Goal: Find specific page/section: Find specific page/section

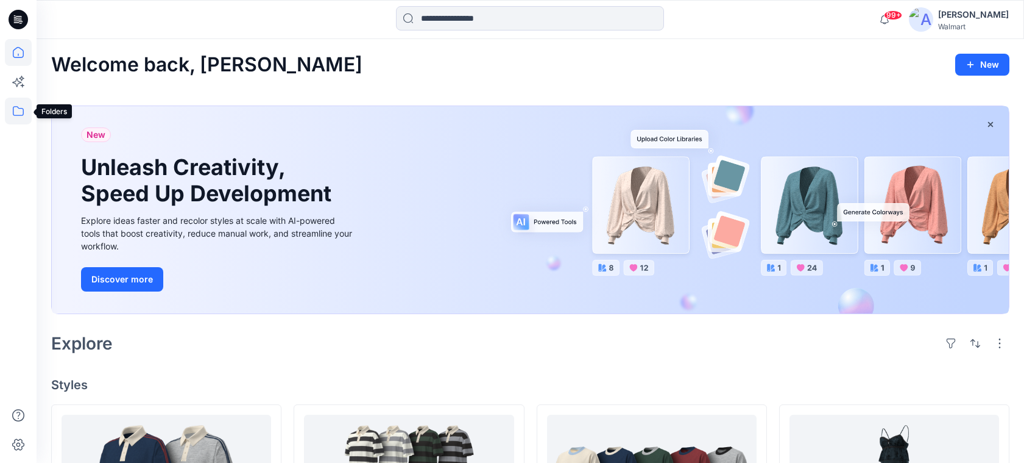
click at [16, 108] on icon at bounding box center [18, 111] width 27 height 27
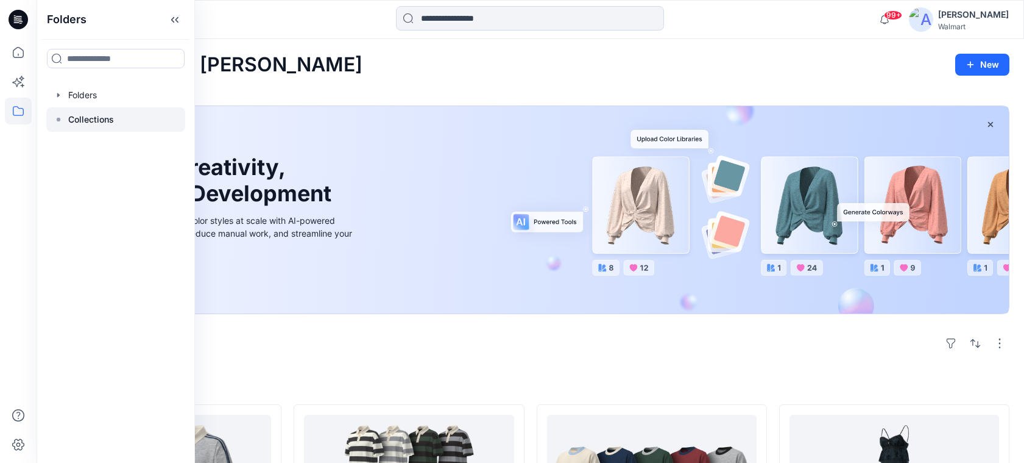
click at [112, 115] on p "Collections" at bounding box center [91, 119] width 46 height 15
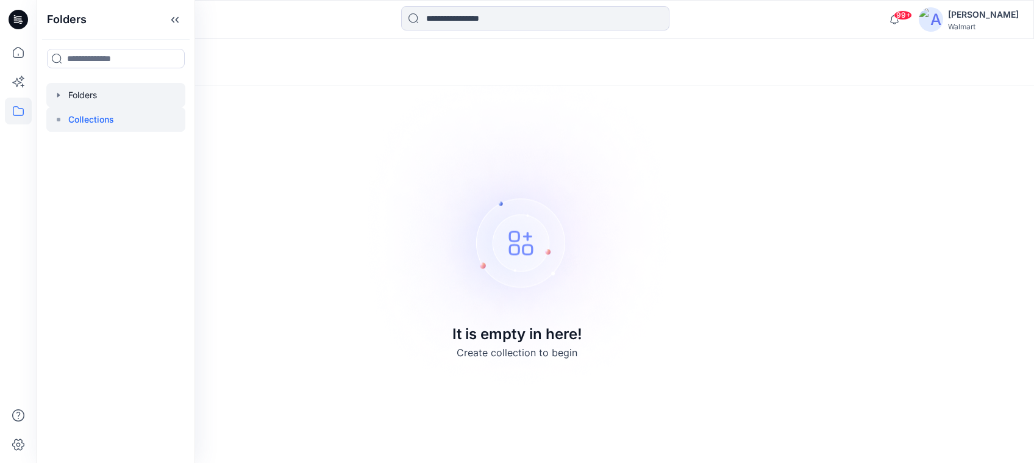
click at [105, 99] on div at bounding box center [115, 95] width 139 height 24
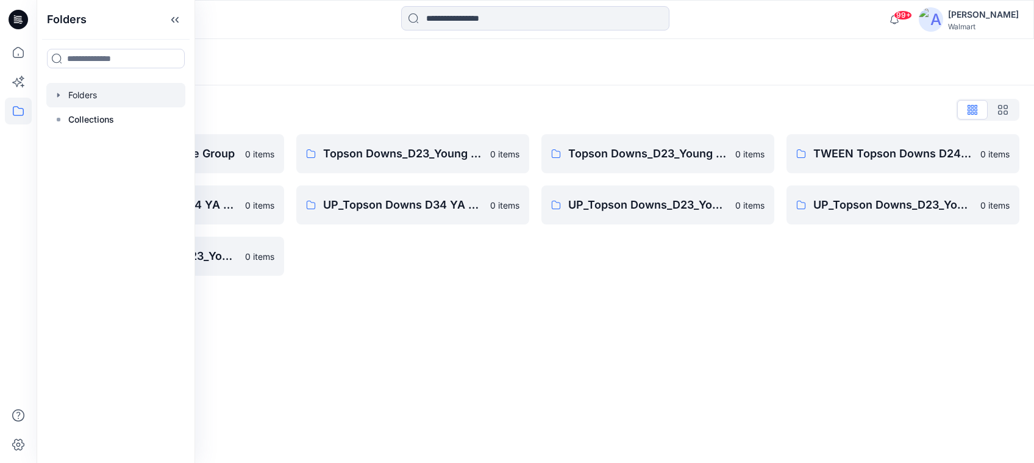
click at [562, 369] on div "Folders Folders List Topson Down-Practice Group 0 items UP_Topson Downs D34 YA …" at bounding box center [535, 251] width 997 height 424
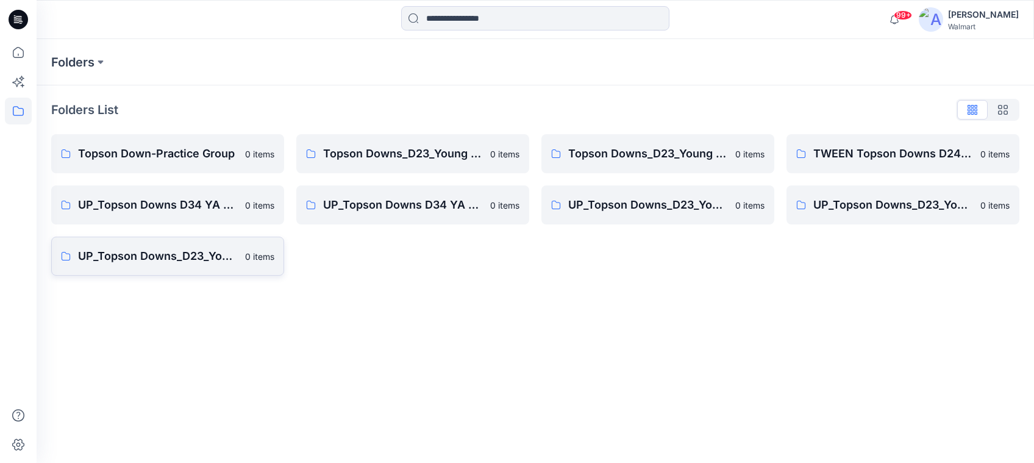
click at [137, 252] on p "UP_Topson Downs_D23_Young Men's Tops" at bounding box center [158, 255] width 160 height 17
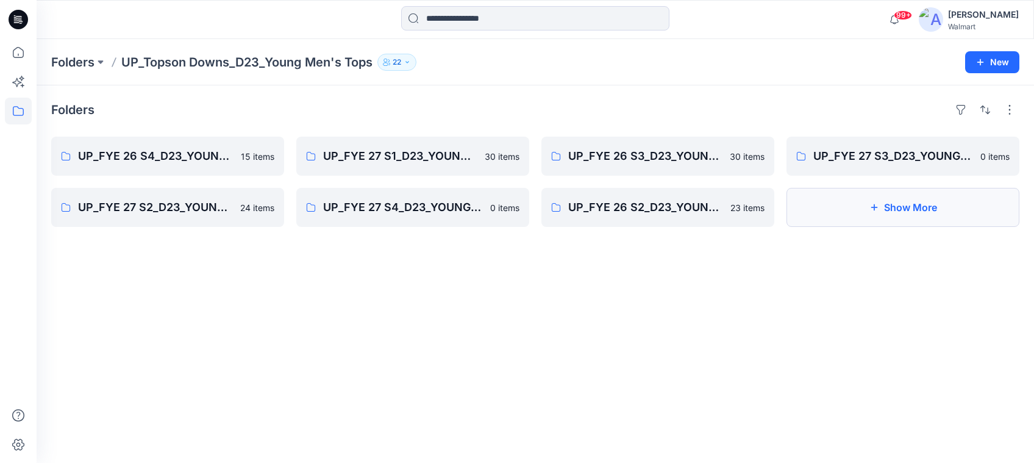
click at [931, 208] on button "Show More" at bounding box center [902, 207] width 233 height 39
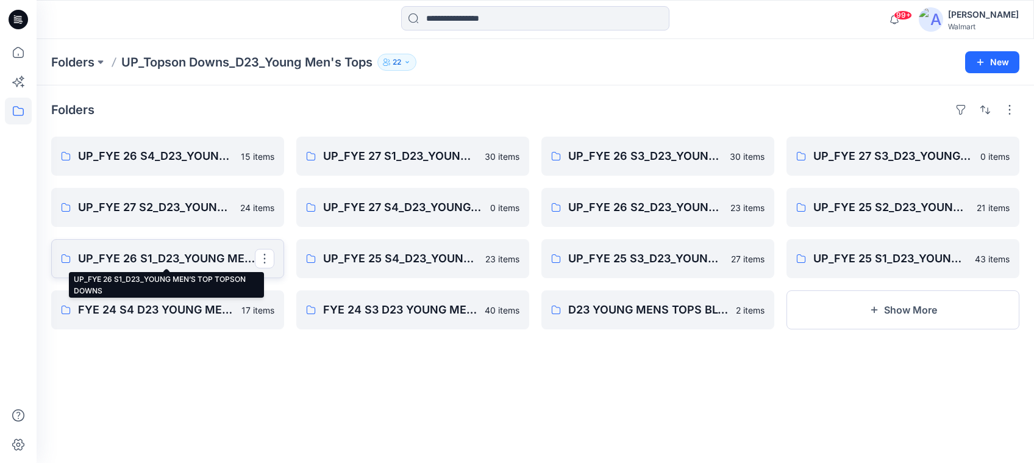
click at [177, 260] on p "UP_FYE 26 S1_D23_YOUNG MEN’S TOP TOPSON DOWNS" at bounding box center [166, 258] width 177 height 17
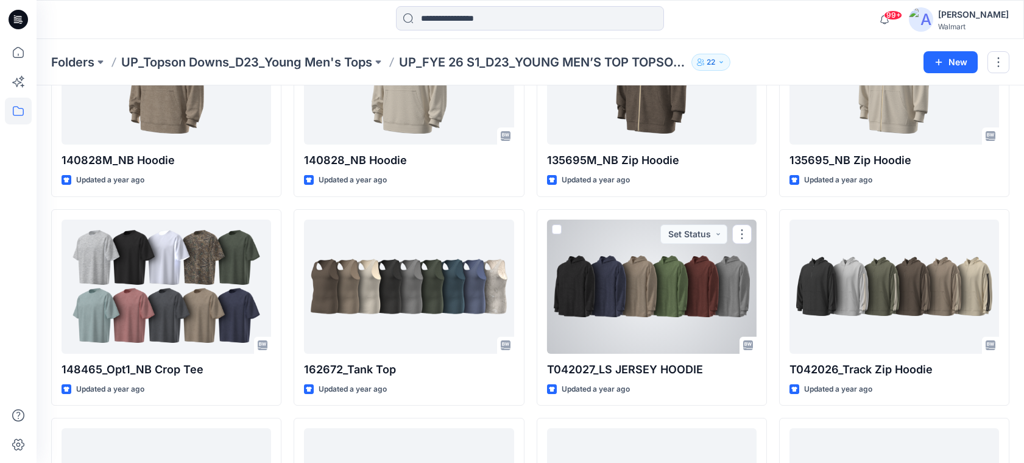
scroll to position [1040, 0]
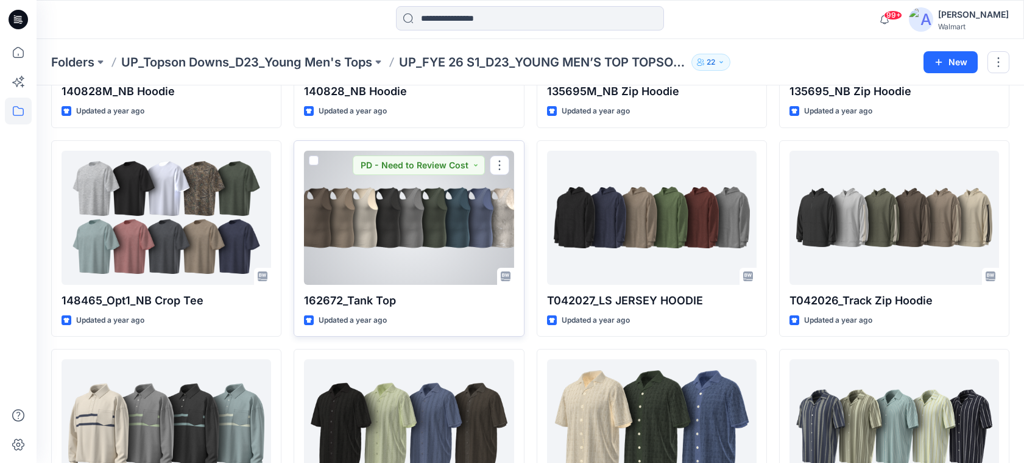
click at [465, 325] on div "Updated a year ago" at bounding box center [409, 320] width 210 height 13
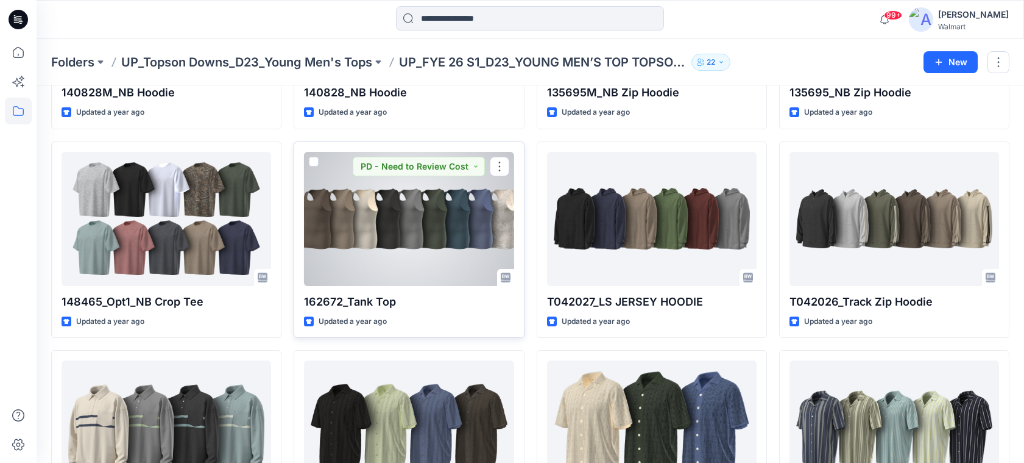
click at [450, 304] on p "162672_Tank Top" at bounding box center [409, 301] width 210 height 17
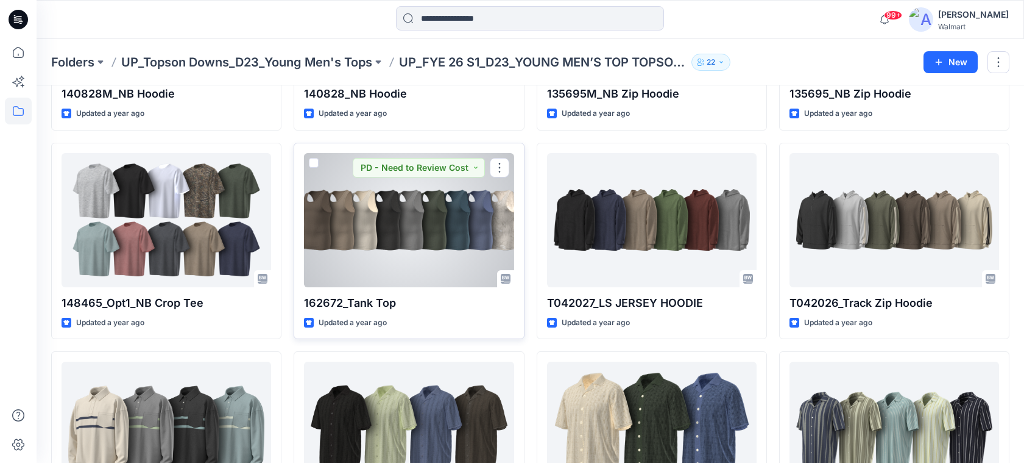
click at [398, 283] on div at bounding box center [409, 220] width 210 height 134
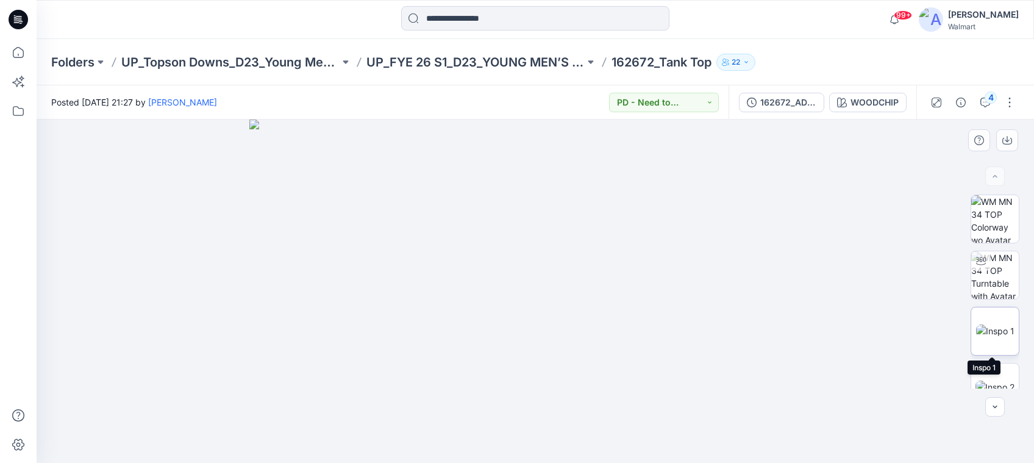
click at [991, 332] on img at bounding box center [995, 330] width 38 height 13
click at [527, 308] on img at bounding box center [534, 290] width 265 height 343
click at [974, 296] on div "BW" at bounding box center [994, 291] width 49 height 194
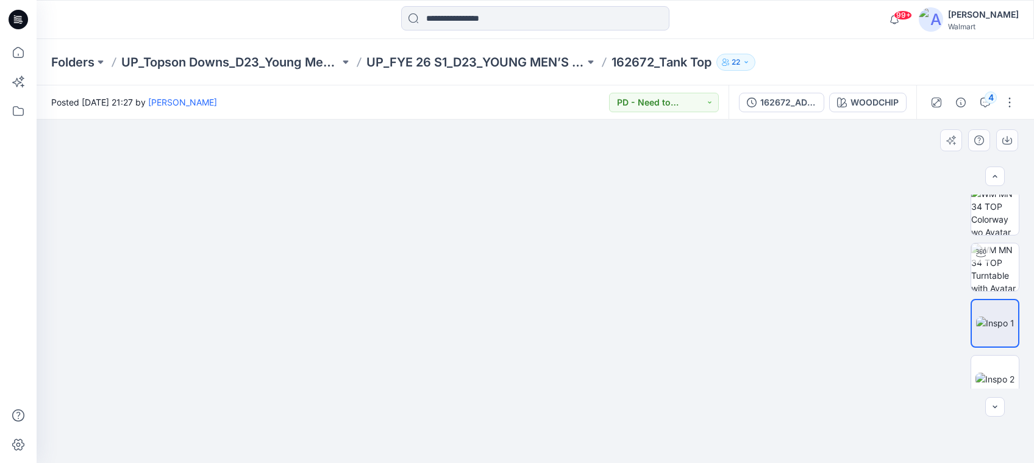
click at [998, 105] on div "4" at bounding box center [972, 102] width 113 height 34
click at [982, 105] on icon "button" at bounding box center [985, 103] width 10 height 10
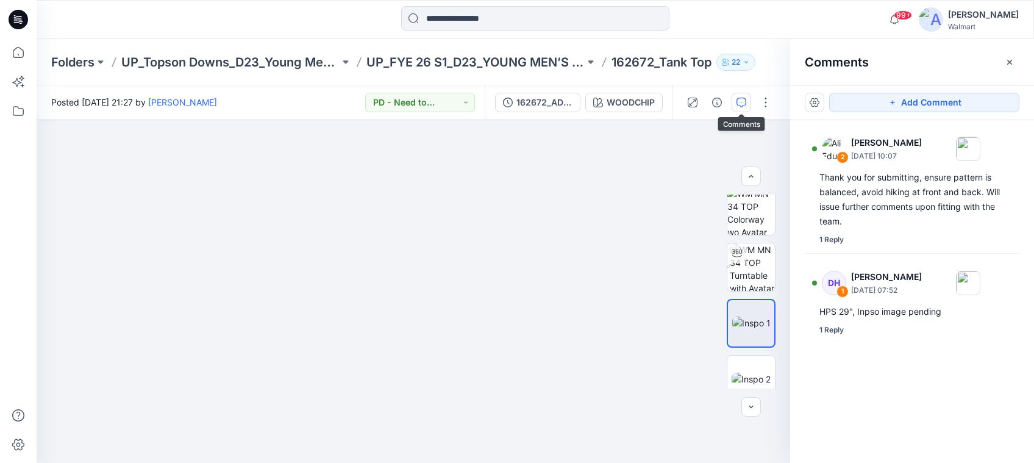
click at [747, 20] on div at bounding box center [535, 19] width 499 height 27
click at [749, 375] on img at bounding box center [750, 378] width 39 height 13
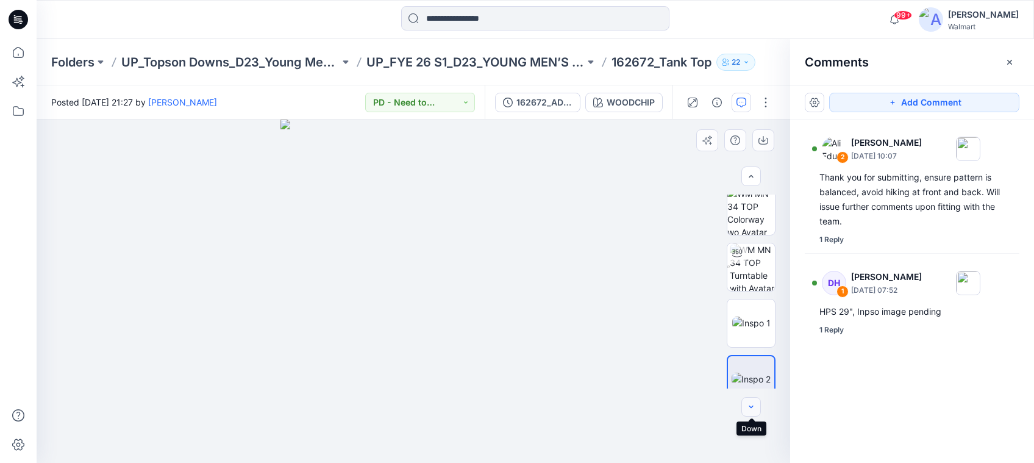
click at [751, 409] on icon "button" at bounding box center [751, 407] width 10 height 10
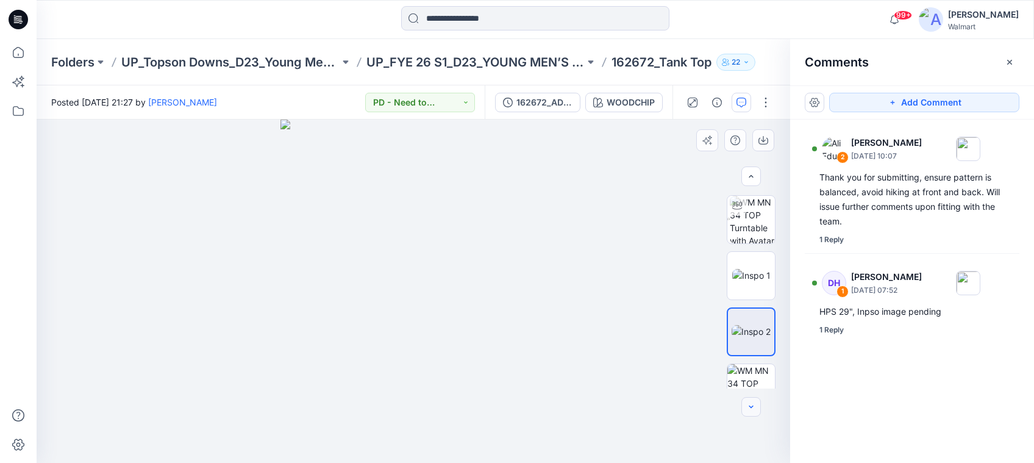
click at [752, 408] on icon "button" at bounding box center [751, 407] width 10 height 10
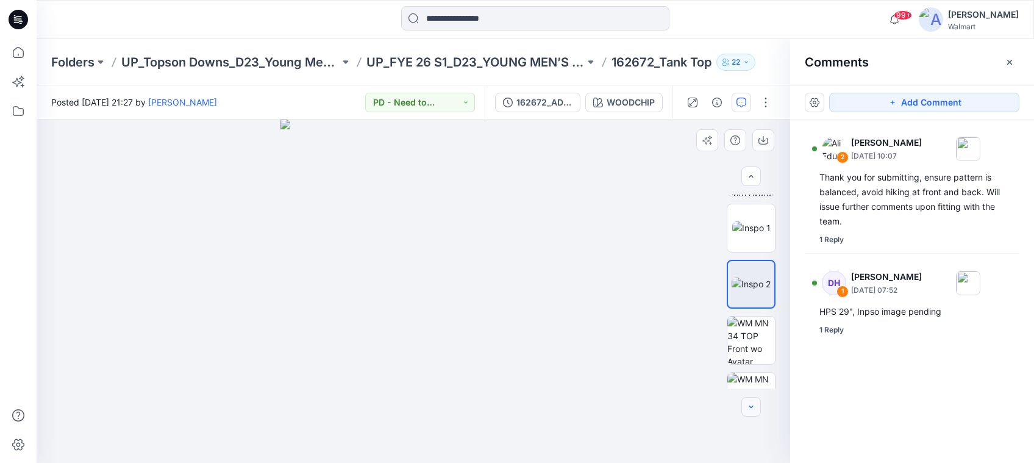
click at [752, 408] on icon "button" at bounding box center [751, 407] width 10 height 10
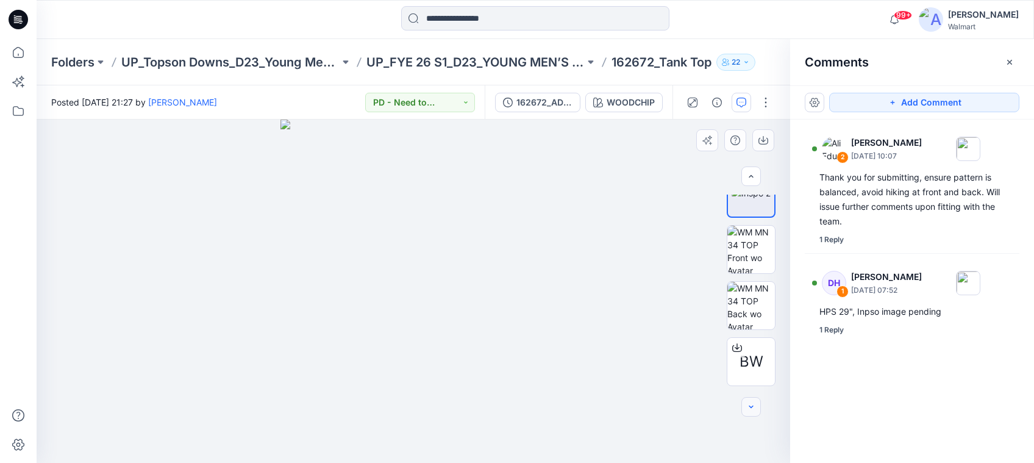
click at [752, 408] on icon "button" at bounding box center [751, 407] width 10 height 10
click at [752, 408] on div at bounding box center [751, 407] width 20 height 20
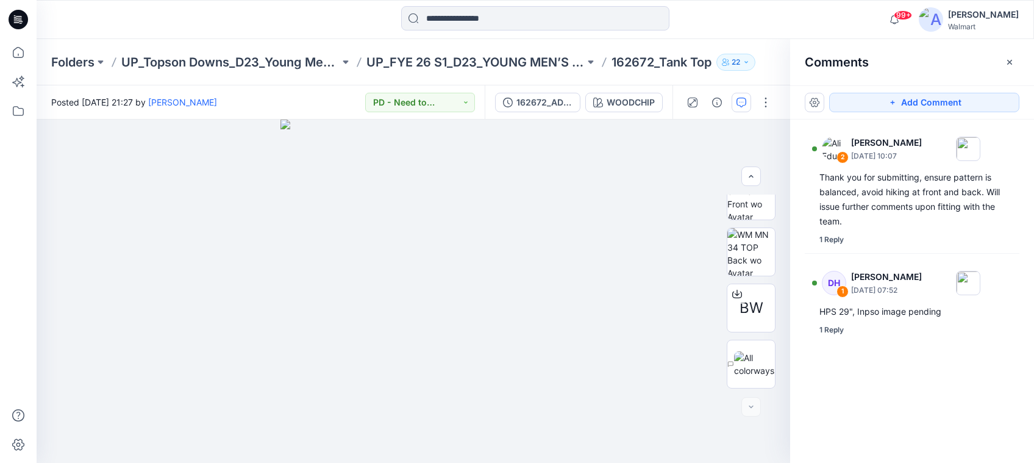
click at [861, 406] on div "2 [PERSON_NAME] [DATE] 10:07 Thank you for submitting, ensure pattern is balanc…" at bounding box center [912, 268] width 244 height 298
click at [753, 174] on icon "button" at bounding box center [751, 176] width 10 height 10
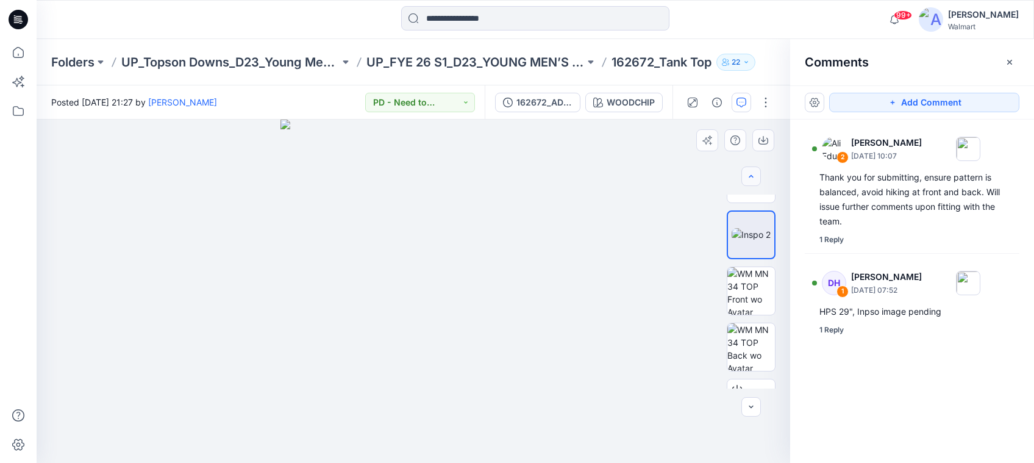
click at [753, 174] on icon "button" at bounding box center [751, 176] width 10 height 10
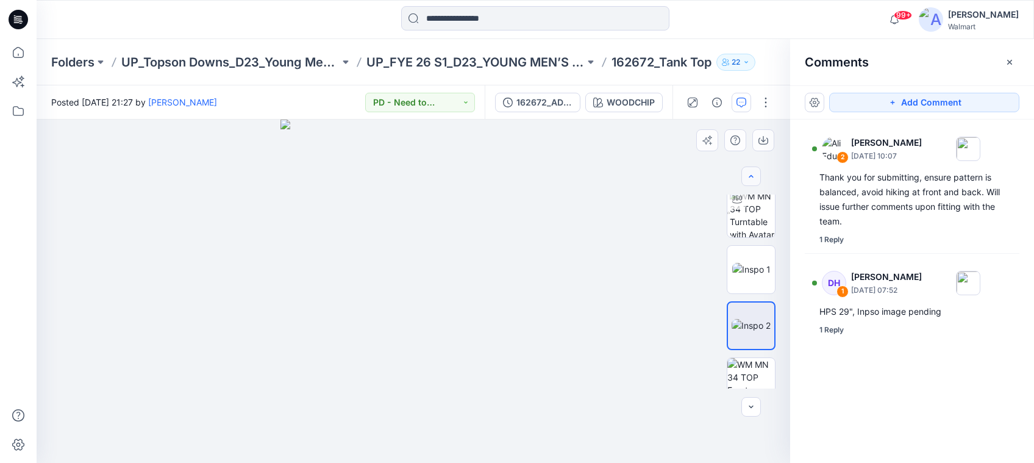
click at [753, 174] on icon "button" at bounding box center [751, 176] width 10 height 10
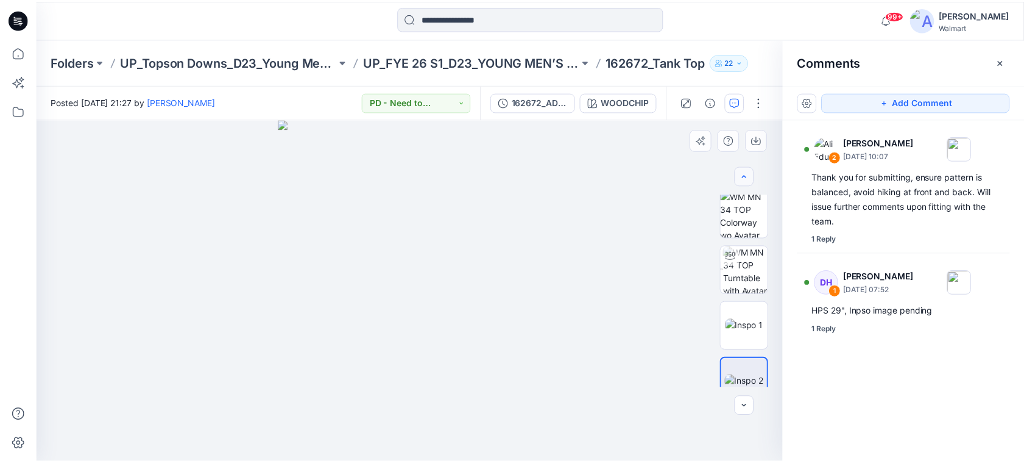
scroll to position [0, 0]
click at [753, 174] on div at bounding box center [751, 176] width 20 height 20
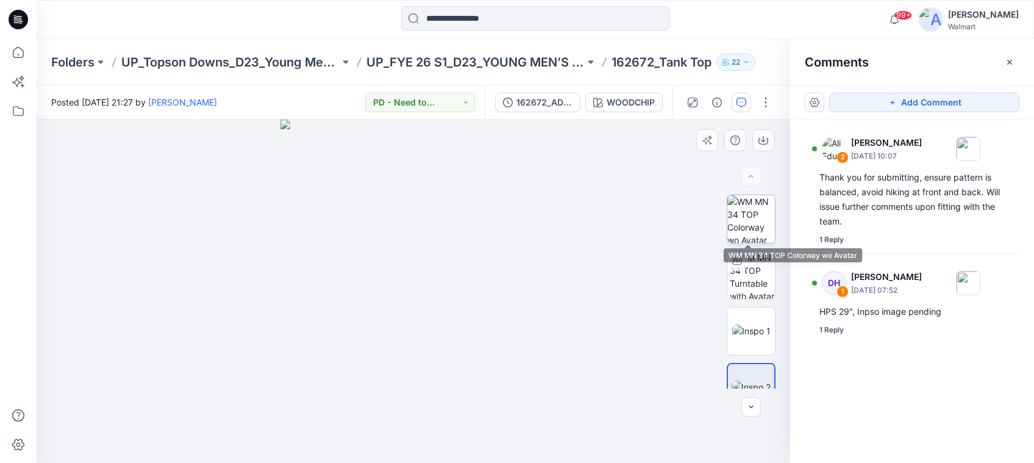
click at [754, 201] on img at bounding box center [751, 219] width 48 height 48
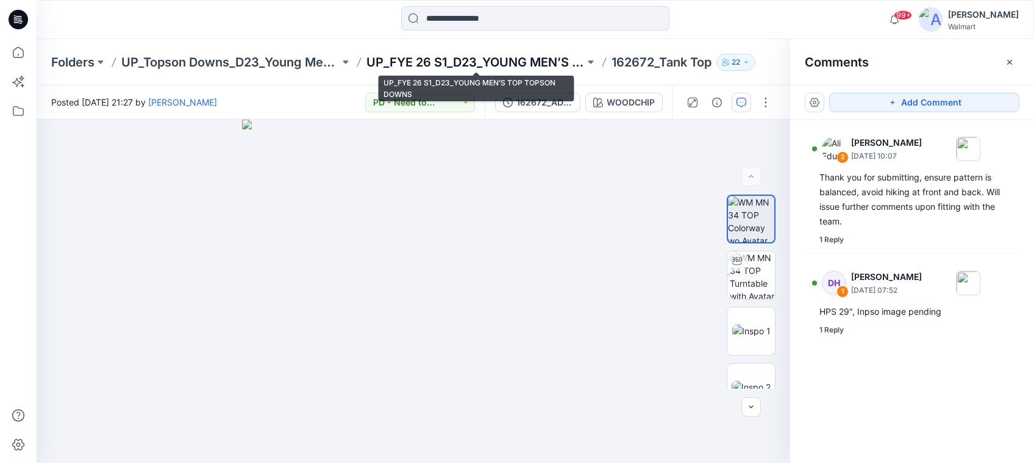
click at [547, 58] on p "UP_FYE 26 S1_D23_YOUNG MEN’S TOP TOPSON DOWNS" at bounding box center [475, 62] width 218 height 17
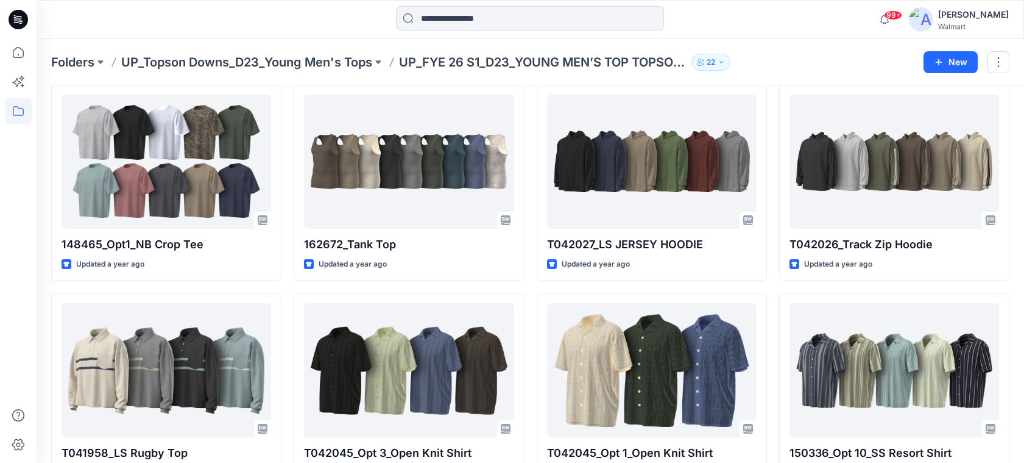
scroll to position [1110, 0]
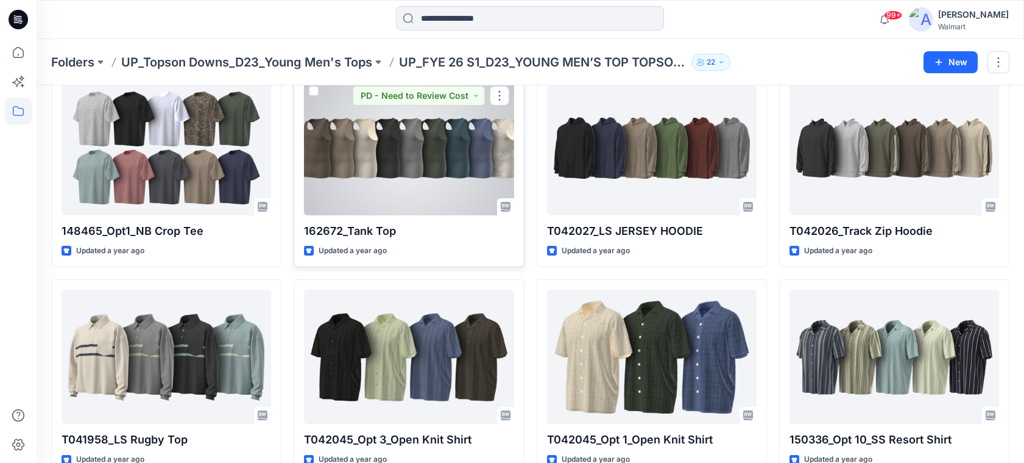
click at [425, 172] on div at bounding box center [409, 148] width 210 height 134
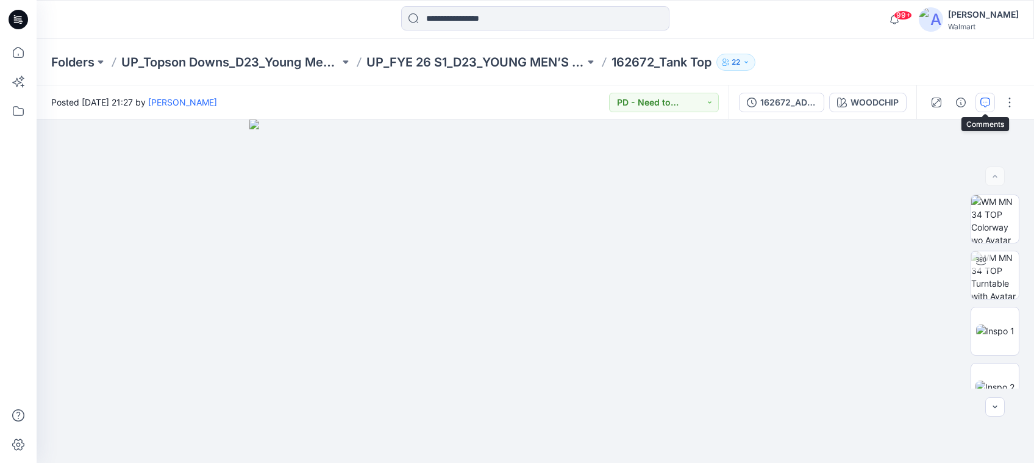
click at [985, 99] on icon "button" at bounding box center [985, 103] width 10 height 10
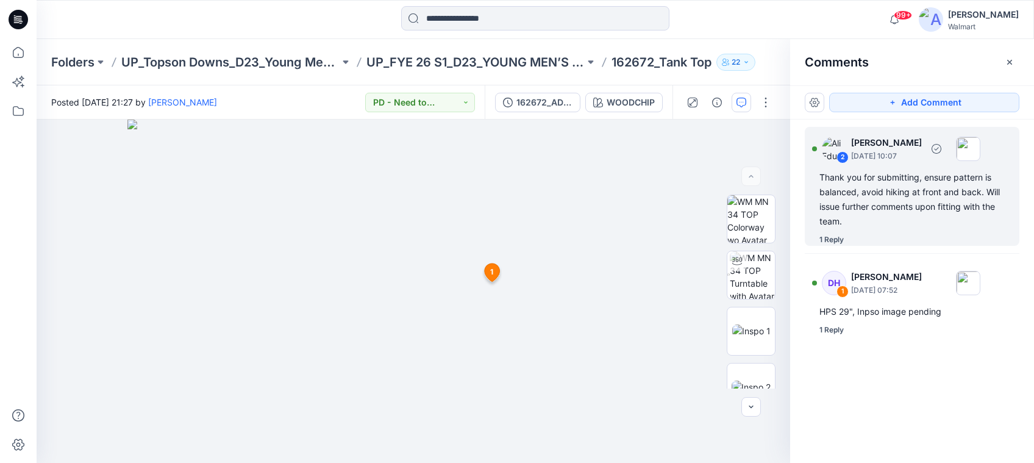
click at [834, 238] on div "1 Reply" at bounding box center [831, 239] width 24 height 12
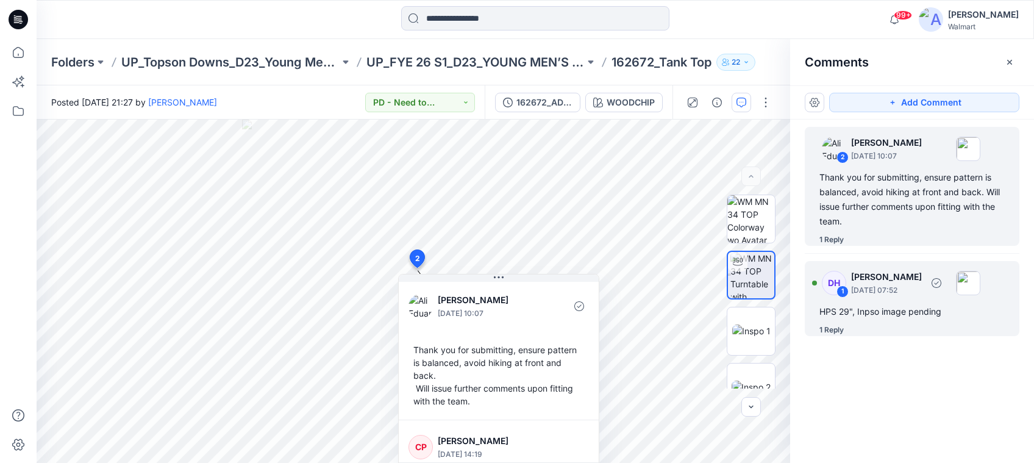
click at [895, 291] on p "[DATE] 07:52" at bounding box center [886, 290] width 71 height 12
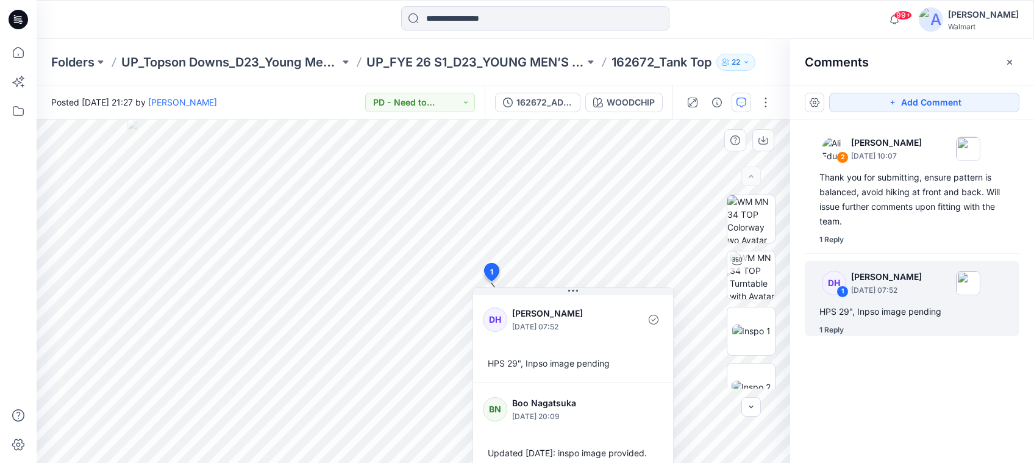
drag, startPoint x: 891, startPoint y: 414, endPoint x: 776, endPoint y: 385, distance: 118.8
click at [887, 413] on div "2 [PERSON_NAME] [DATE] 10:07 Thank you for submitting, ensure pattern is balanc…" at bounding box center [912, 268] width 244 height 298
click at [764, 382] on img at bounding box center [750, 386] width 39 height 13
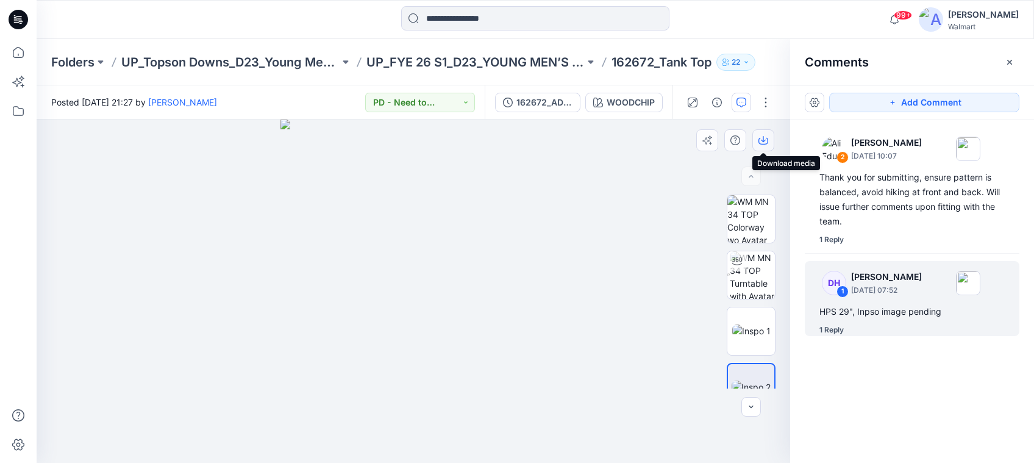
click at [766, 137] on icon "button" at bounding box center [763, 140] width 10 height 10
click at [758, 337] on img at bounding box center [751, 330] width 38 height 13
click at [763, 138] on icon "button" at bounding box center [763, 139] width 5 height 6
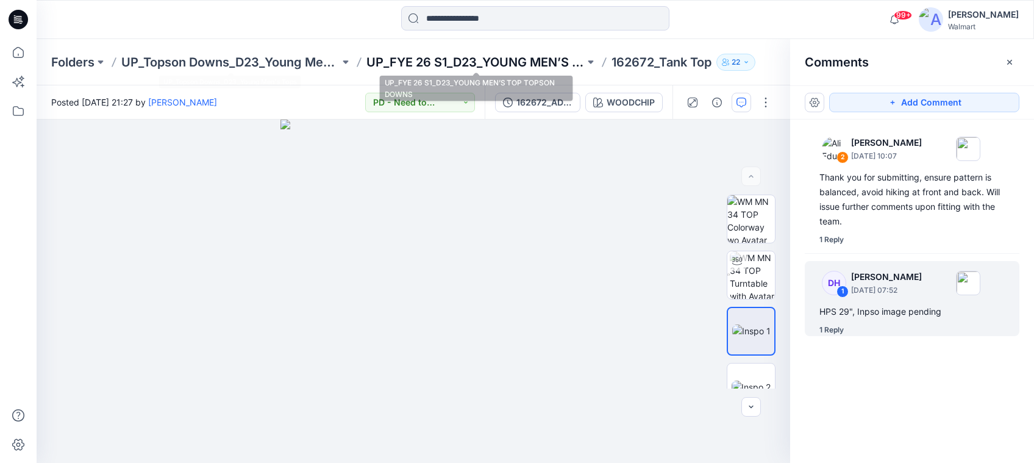
click at [428, 62] on p "UP_FYE 26 S1_D23_YOUNG MEN’S TOP TOPSON DOWNS" at bounding box center [475, 62] width 218 height 17
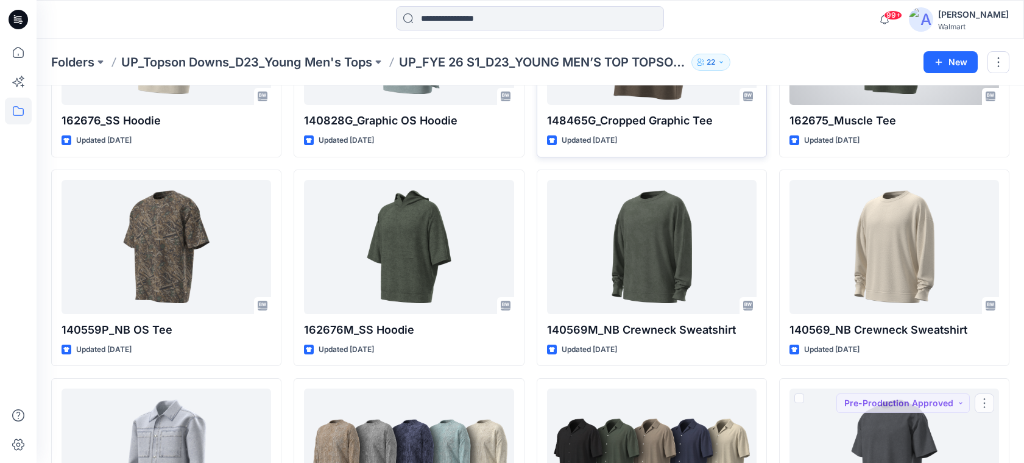
scroll to position [90, 0]
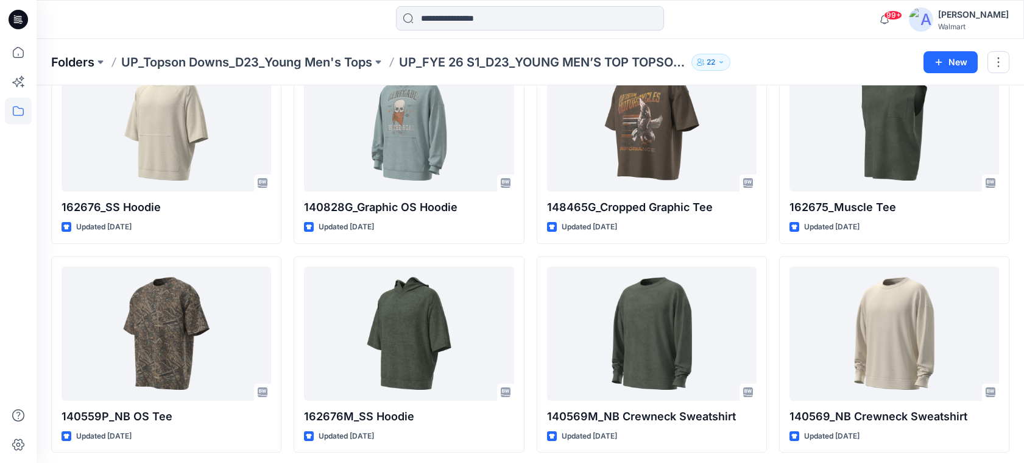
click at [93, 62] on p "Folders" at bounding box center [72, 62] width 43 height 17
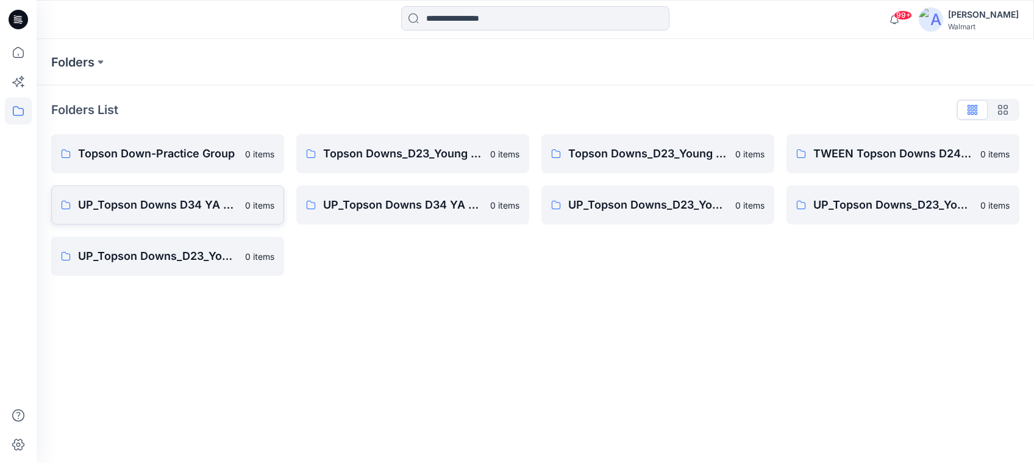
click at [180, 209] on p "UP_Topson Downs D34 YA Bottoms" at bounding box center [158, 204] width 160 height 17
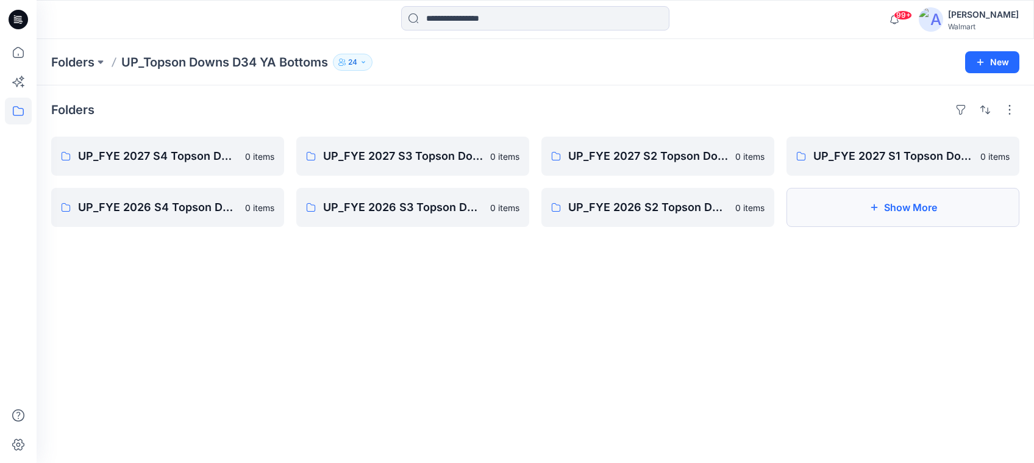
click at [959, 216] on button "Show More" at bounding box center [902, 207] width 233 height 39
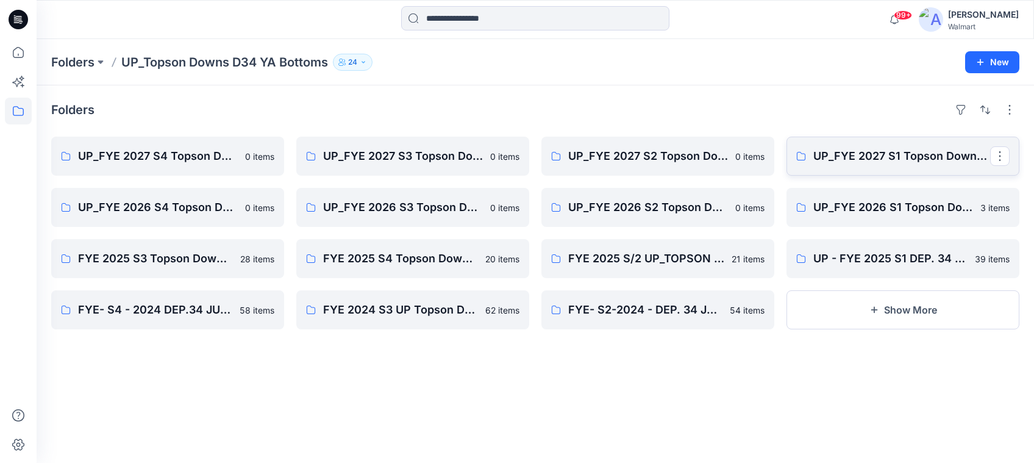
click at [903, 169] on link "UP_FYE 2027 S1 Topson Downs YA Bottoms" at bounding box center [902, 156] width 233 height 39
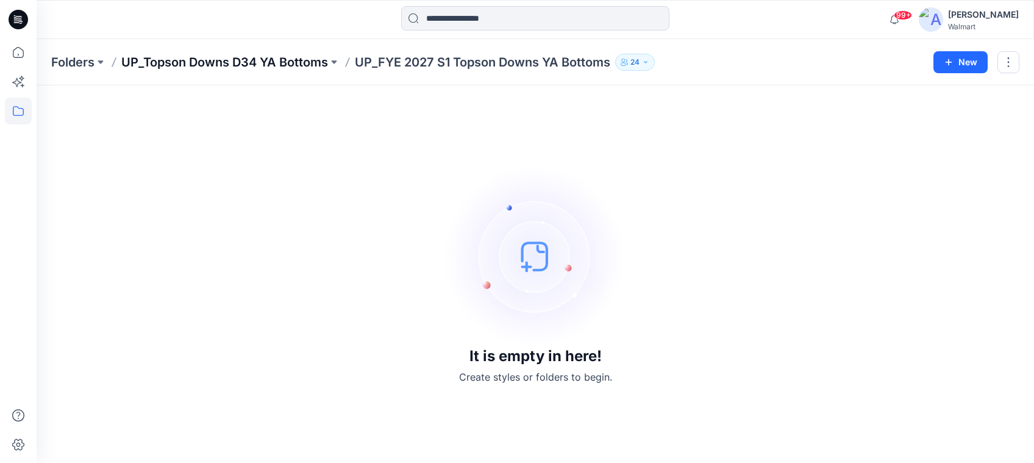
click at [278, 62] on p "UP_Topson Downs D34 YA Bottoms" at bounding box center [224, 62] width 207 height 17
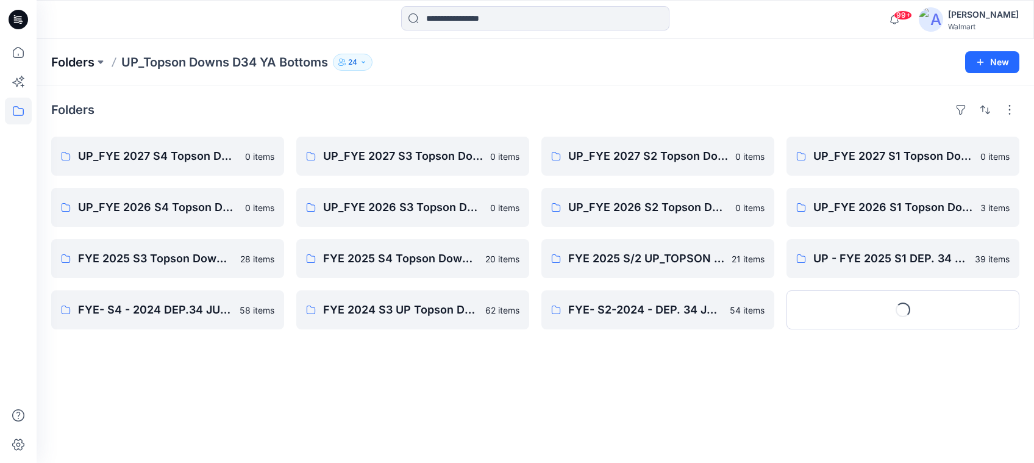
click at [76, 67] on p "Folders" at bounding box center [72, 62] width 43 height 17
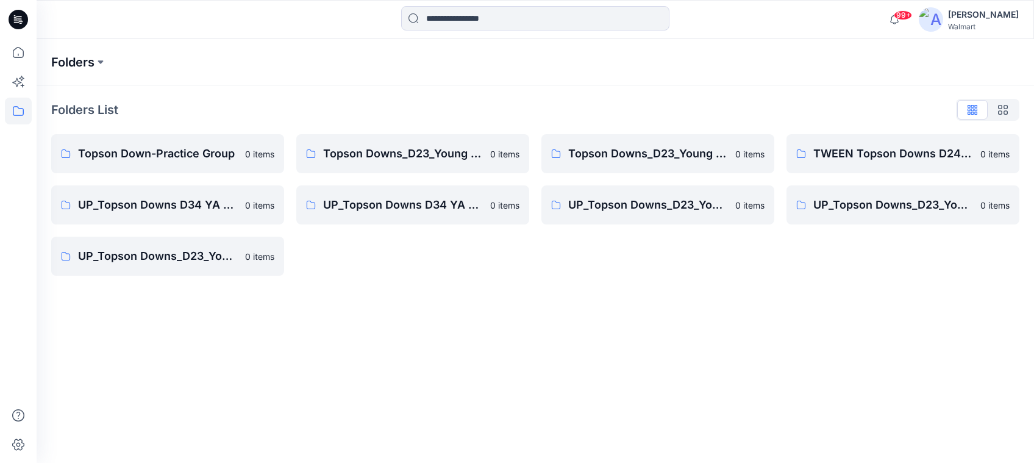
click at [83, 65] on p "Folders" at bounding box center [72, 62] width 43 height 17
click at [14, 107] on icon at bounding box center [18, 111] width 11 height 10
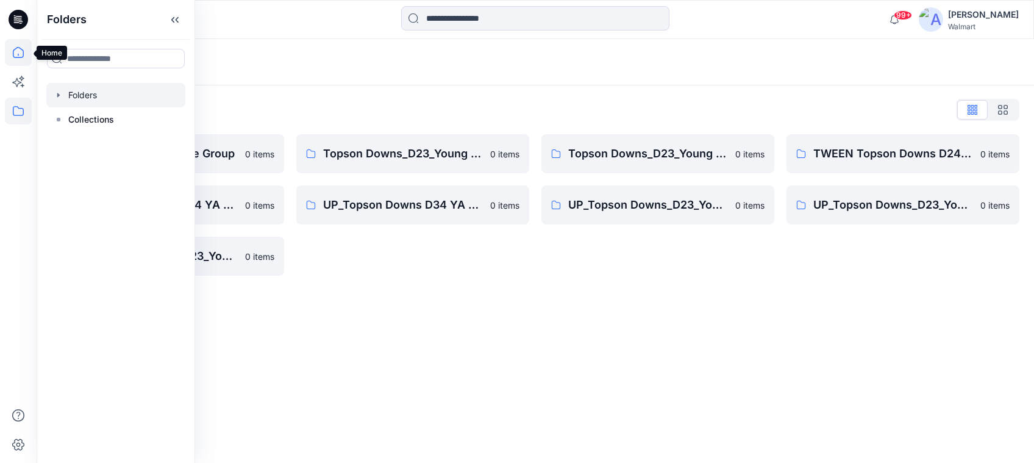
click at [18, 55] on icon at bounding box center [18, 55] width 1 height 2
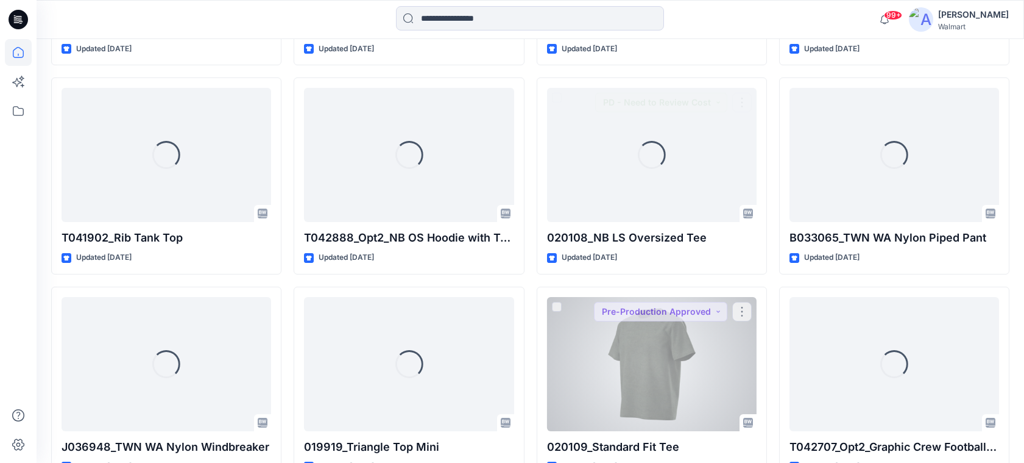
scroll to position [5984, 0]
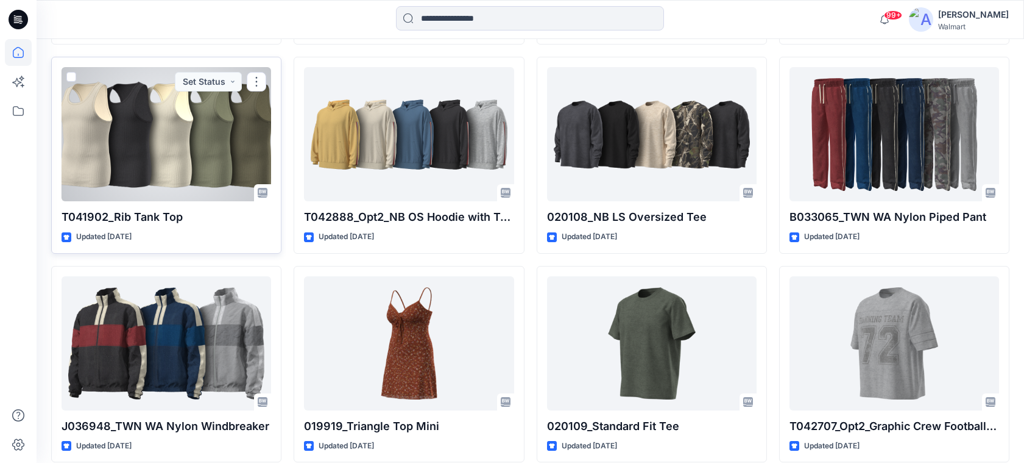
click at [121, 215] on p "T041902_Rib Tank Top" at bounding box center [167, 216] width 210 height 17
click at [127, 218] on p "T041902_Rib Tank Top" at bounding box center [167, 216] width 210 height 17
click at [148, 215] on p "T041902_Rib Tank Top" at bounding box center [167, 216] width 210 height 17
click at [159, 169] on div at bounding box center [167, 134] width 210 height 134
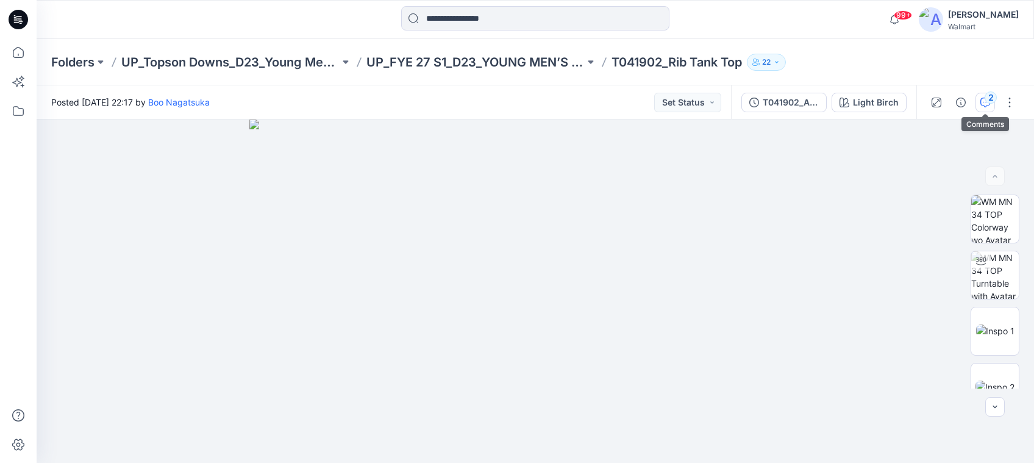
click at [988, 101] on div "2" at bounding box center [990, 97] width 12 height 12
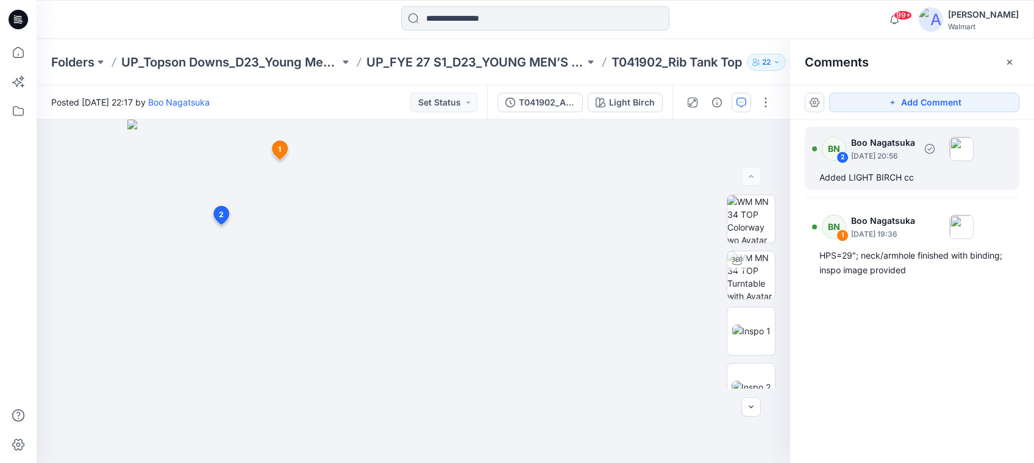
click at [989, 171] on div "Added LIGHT BIRCH cc" at bounding box center [911, 177] width 185 height 15
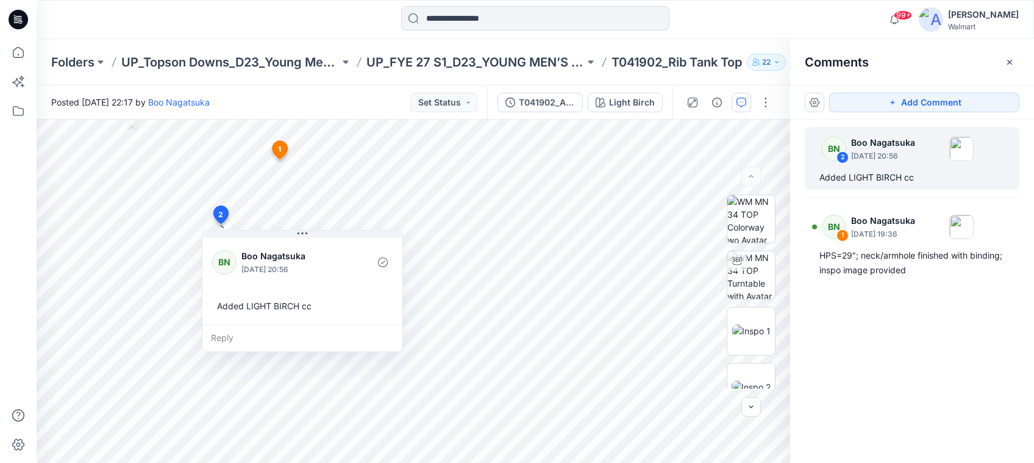
click at [838, 328] on div "BN 2 Boo Nagatsuka [DATE] 20:56 Added LIGHT BIRCH cc BN 1 Boo Nagatsuka [DATE] …" at bounding box center [912, 268] width 244 height 298
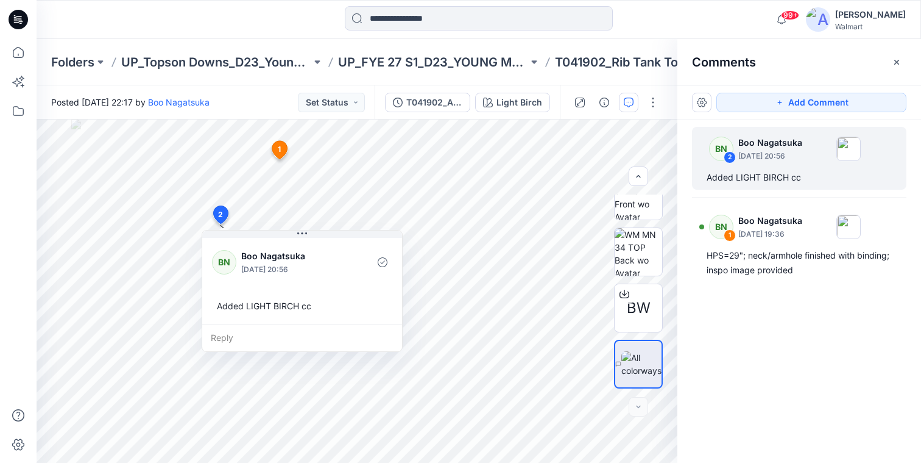
scroll to position [247, 0]
